Goal: Information Seeking & Learning: Find specific fact

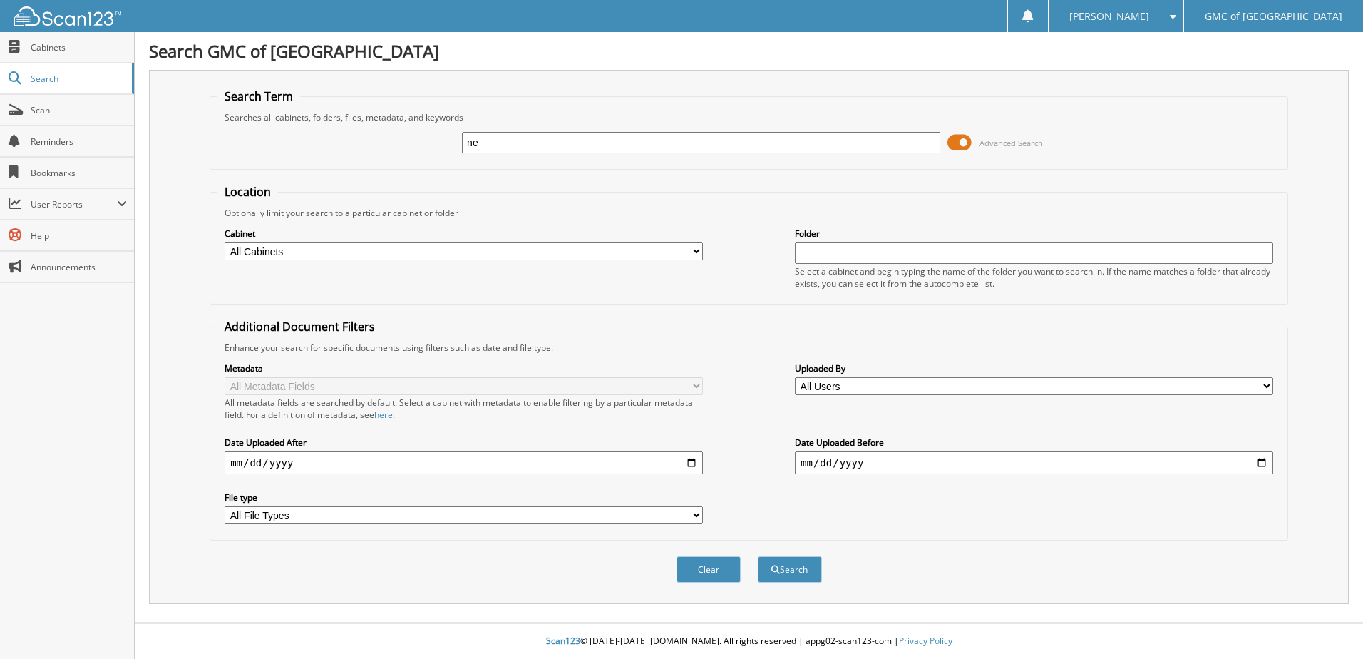
type input "ney"
click at [557, 140] on input "text" at bounding box center [701, 142] width 478 height 21
type input "[PERSON_NAME]"
click at [758, 556] on button "Search" at bounding box center [790, 569] width 64 height 26
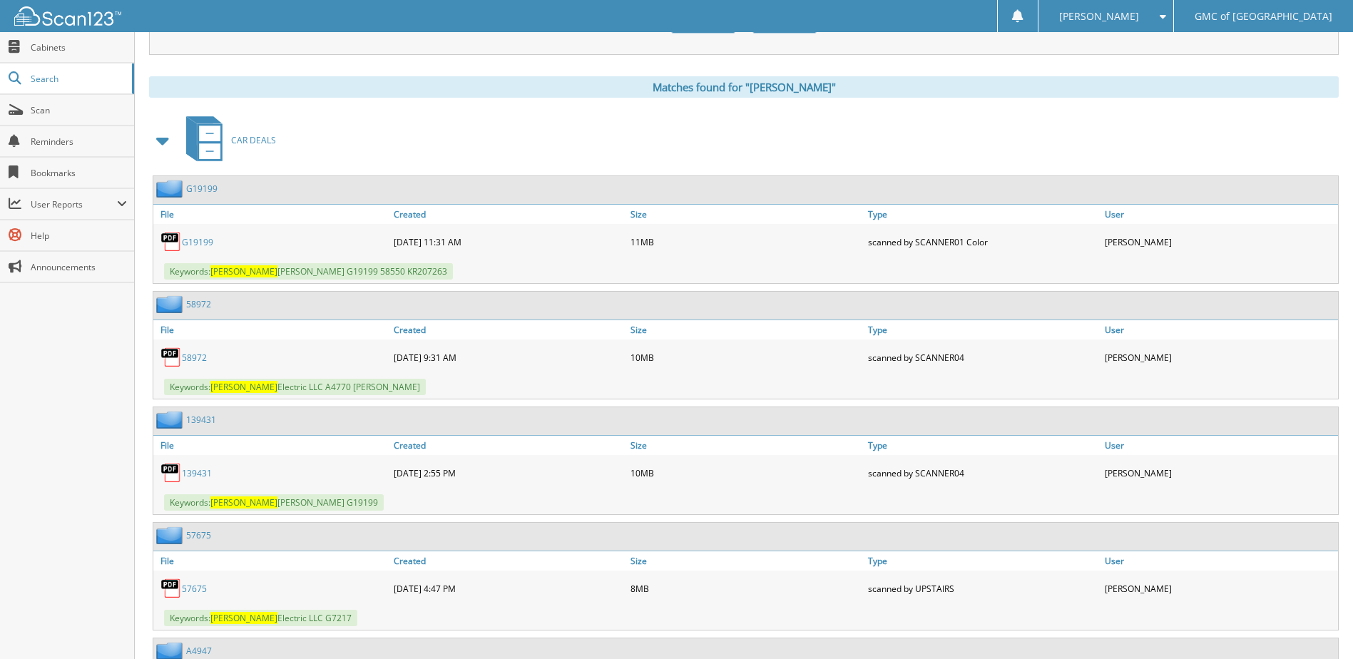
scroll to position [642, 0]
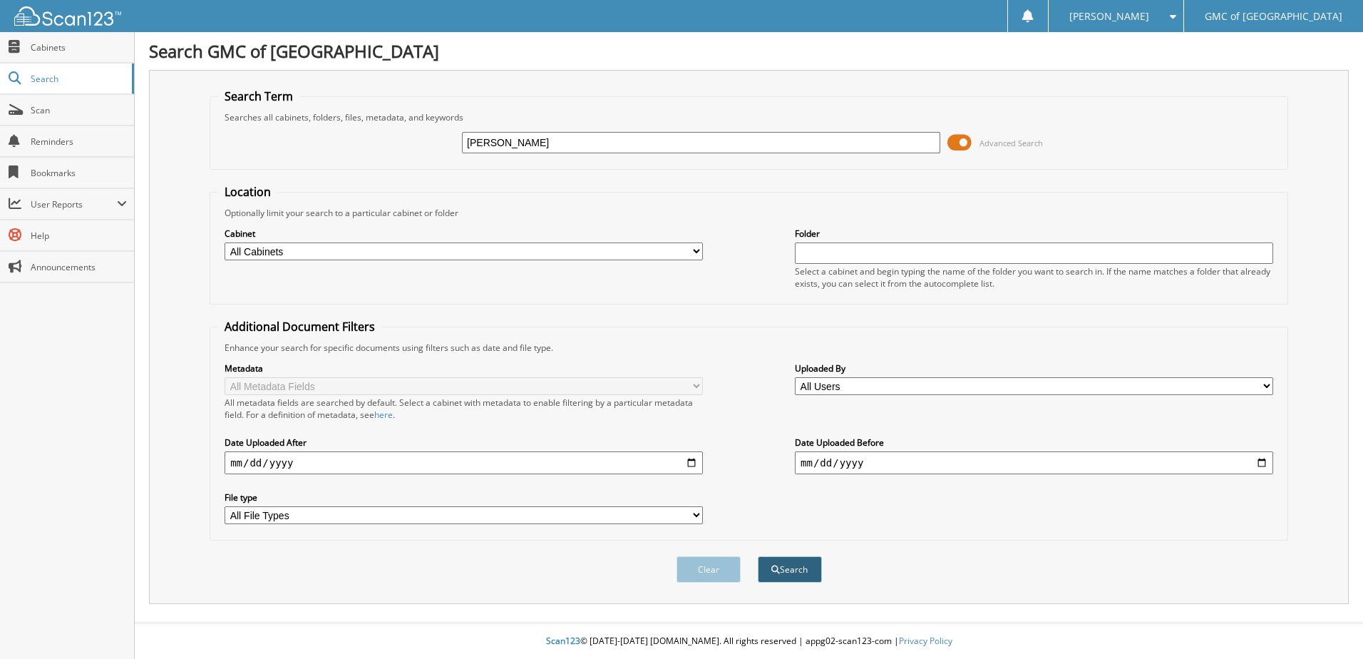
click at [804, 563] on button "Search" at bounding box center [790, 569] width 64 height 26
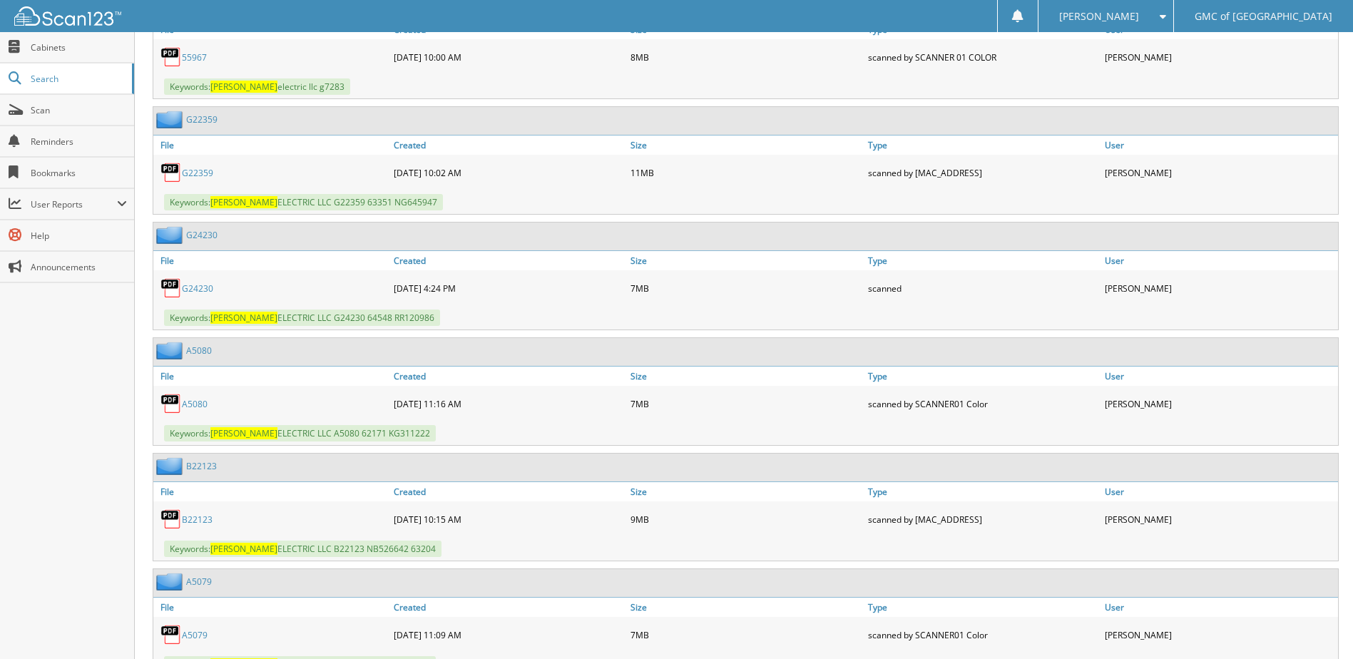
scroll to position [1426, 0]
click at [203, 405] on link "A5080" at bounding box center [195, 405] width 26 height 12
click at [193, 404] on link "A5080" at bounding box center [195, 405] width 26 height 12
click at [203, 401] on link "A5080" at bounding box center [195, 405] width 26 height 12
click at [200, 406] on link "A5080" at bounding box center [195, 405] width 26 height 12
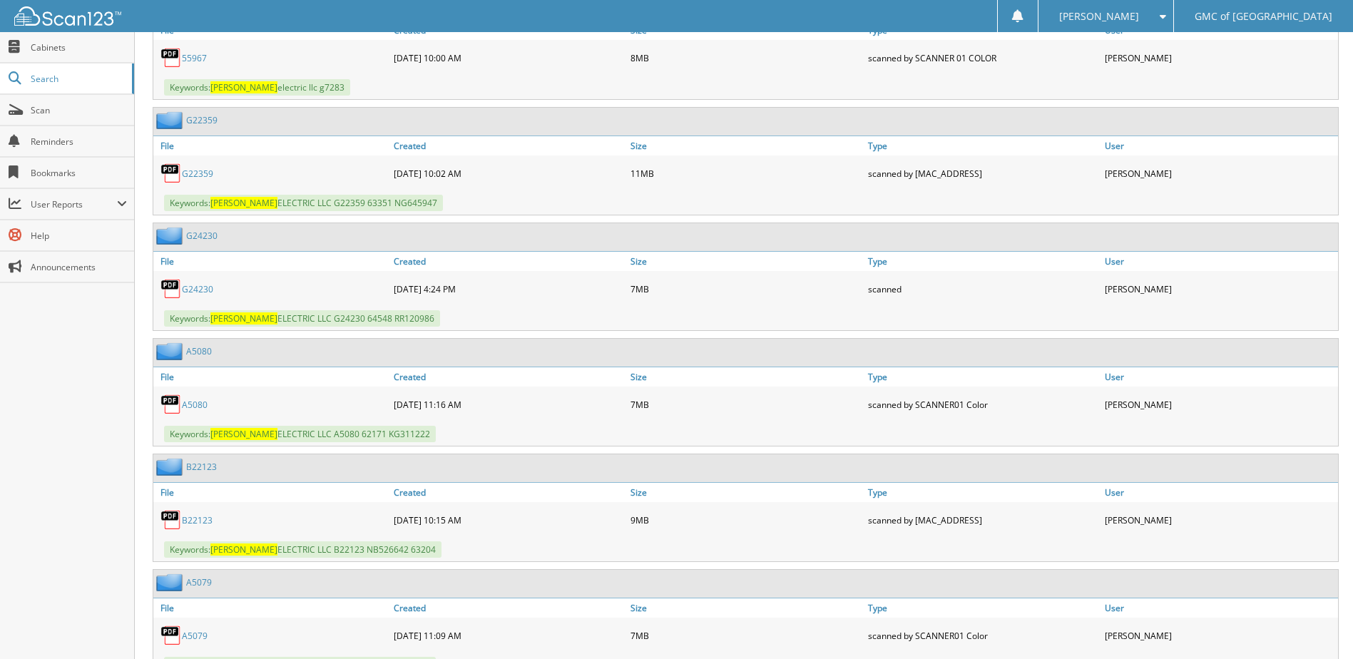
click at [171, 399] on img at bounding box center [170, 404] width 21 height 21
click at [193, 403] on link "A5080" at bounding box center [195, 405] width 26 height 12
click at [200, 291] on link "G24230" at bounding box center [197, 289] width 31 height 12
click at [207, 287] on link "G24230" at bounding box center [197, 289] width 31 height 12
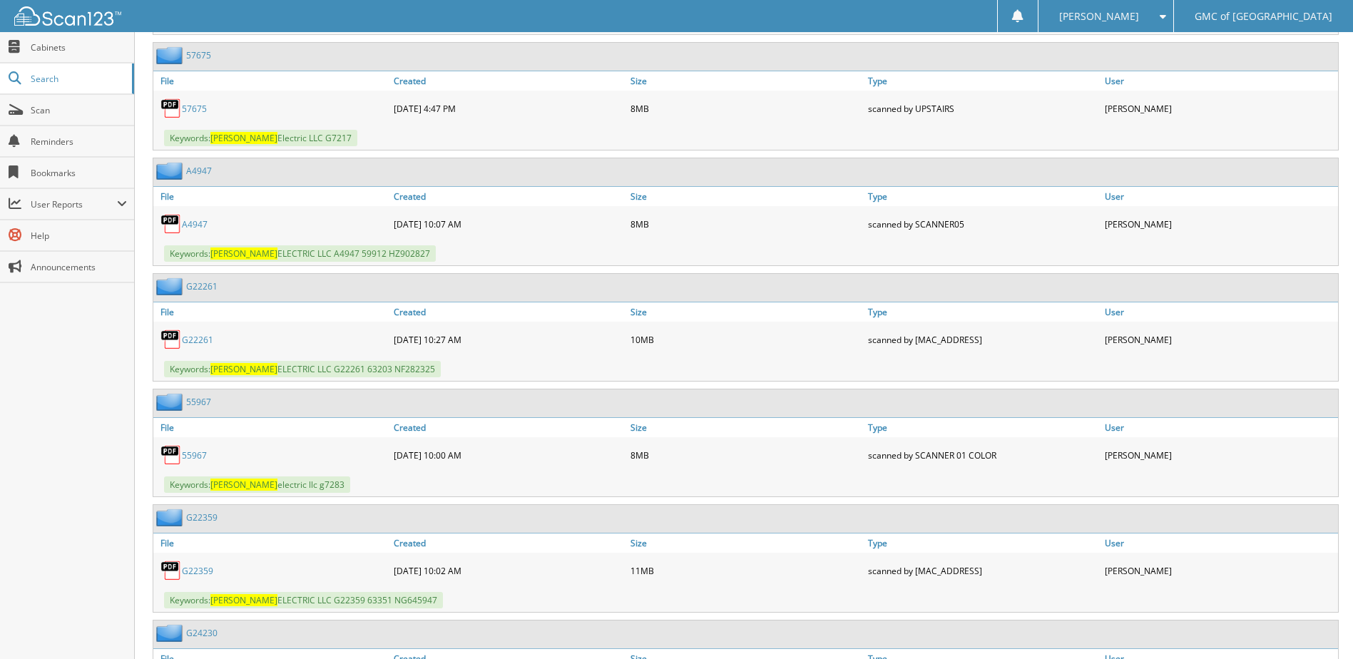
scroll to position [1141, 0]
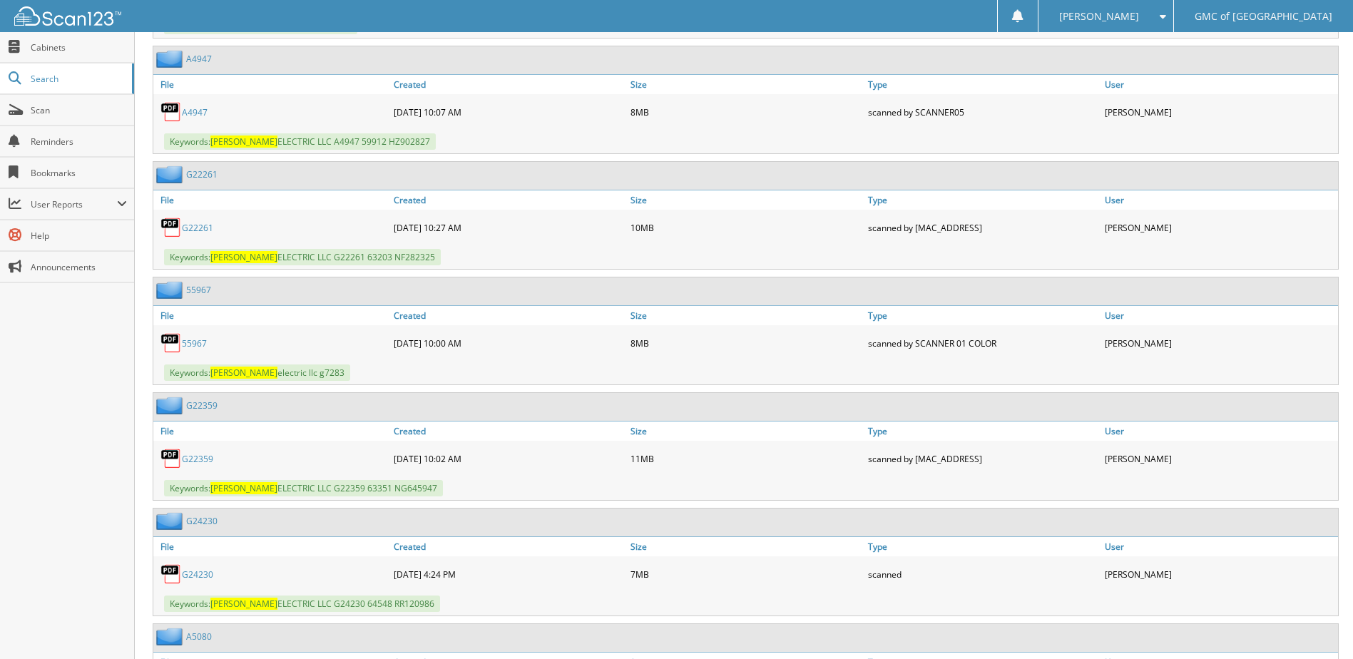
click at [199, 230] on link "G22261" at bounding box center [197, 228] width 31 height 12
click at [194, 225] on link "G22261" at bounding box center [197, 228] width 31 height 12
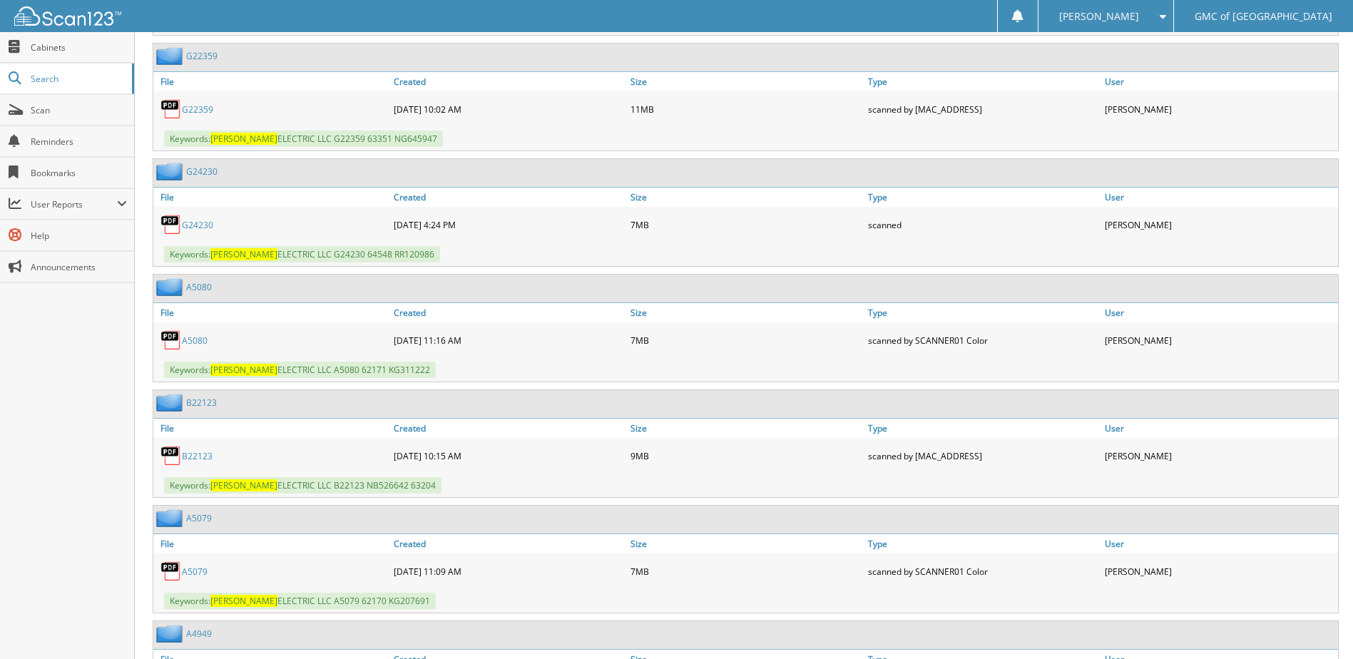
scroll to position [1497, 0]
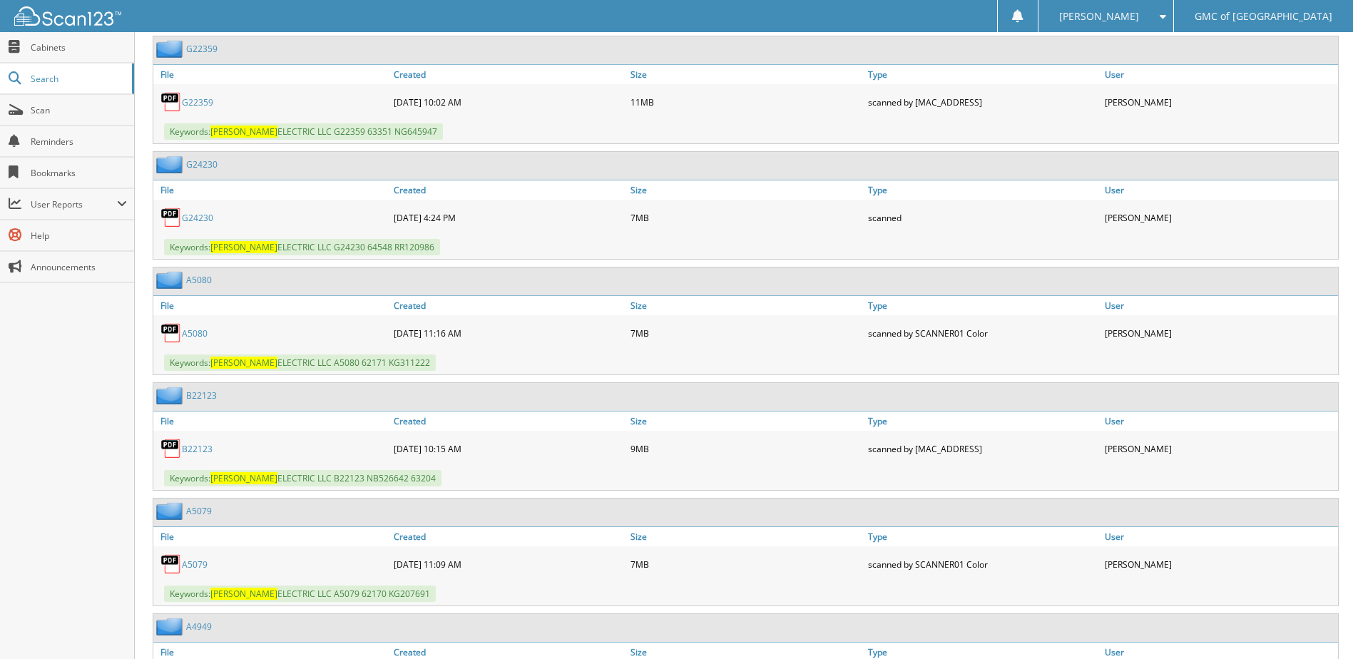
click at [201, 219] on link "G24230" at bounding box center [197, 218] width 31 height 12
click at [197, 446] on link "B22123" at bounding box center [197, 449] width 31 height 12
